Goal: Information Seeking & Learning: Learn about a topic

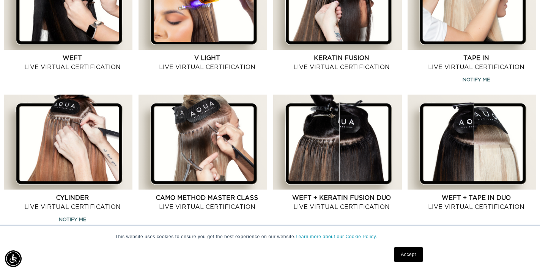
scroll to position [361, 0]
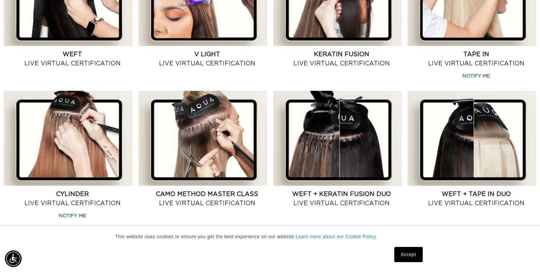
click at [370, 205] on link "Weft + Keratin Fusion Duo Live Virtual Certification" at bounding box center [342, 198] width 120 height 18
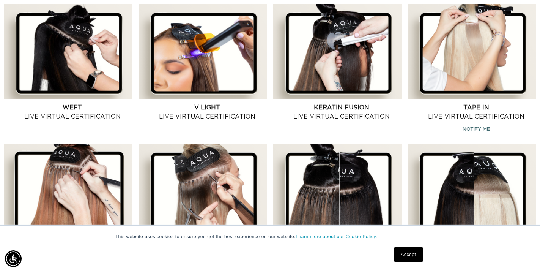
scroll to position [0, 0]
click at [57, 110] on link "Weft Live Virtual Certification" at bounding box center [73, 112] width 120 height 18
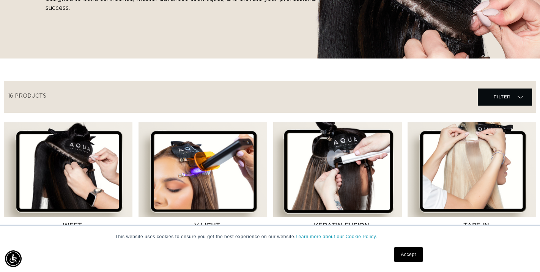
scroll to position [0, 486]
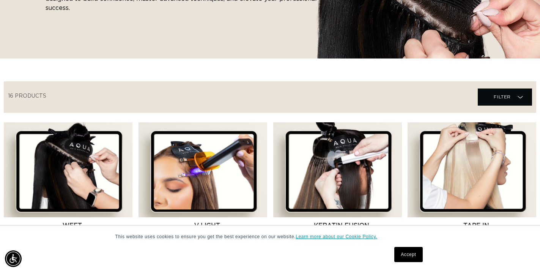
click at [358, 236] on link "Learn more about our Cookie Policy." at bounding box center [337, 236] width 82 height 5
click at [407, 252] on link "Accept" at bounding box center [408, 254] width 28 height 15
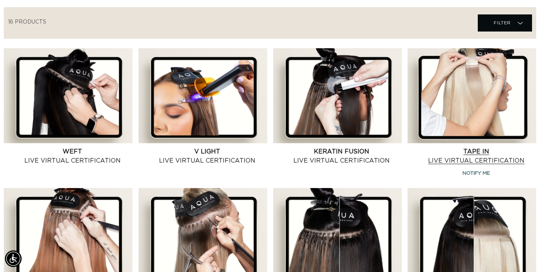
click at [493, 147] on link "Tape In Live Virtual Certification" at bounding box center [476, 156] width 120 height 18
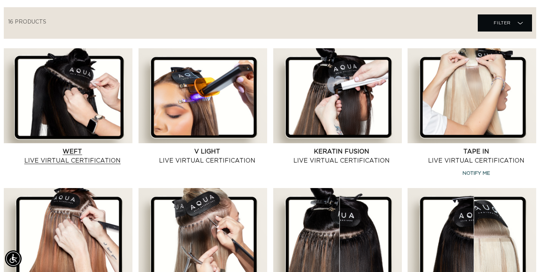
scroll to position [0, 972]
click at [84, 147] on link "Weft Live Virtual Certification" at bounding box center [73, 156] width 120 height 18
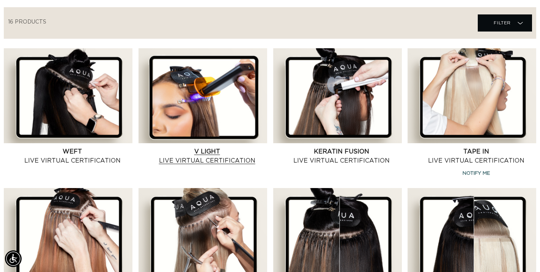
scroll to position [0, 486]
click at [199, 147] on link "V Light Live Virtual Certification" at bounding box center [207, 156] width 120 height 18
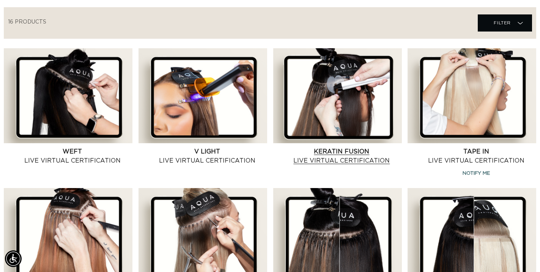
scroll to position [0, 0]
click at [316, 147] on link "Keratin Fusion Live Virtual Certification" at bounding box center [342, 156] width 120 height 18
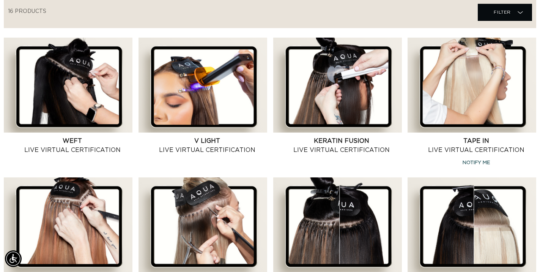
scroll to position [0, 972]
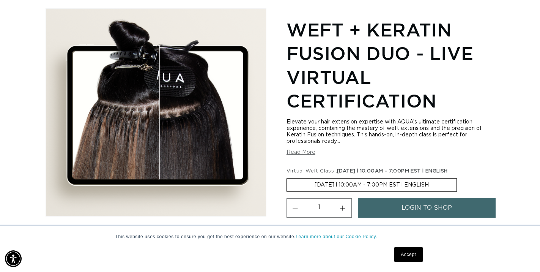
scroll to position [0, 486]
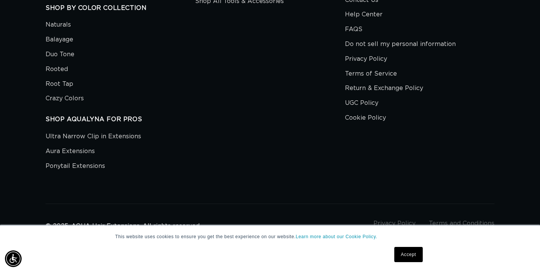
scroll to position [0, 972]
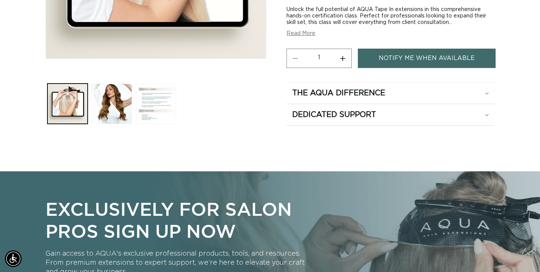
scroll to position [0, 972]
click at [487, 91] on div "The Aqua Difference" at bounding box center [390, 93] width 197 height 10
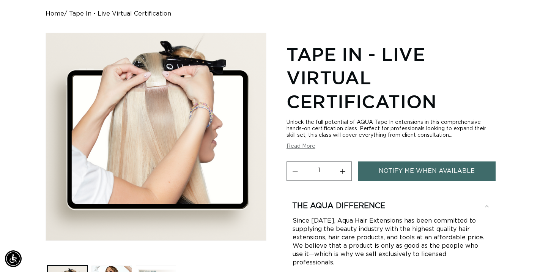
scroll to position [0, 486]
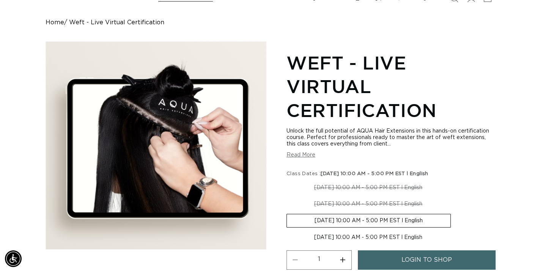
scroll to position [0, 972]
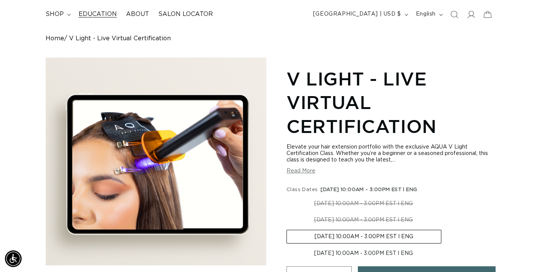
scroll to position [0, 486]
